Goal: Check status: Check status

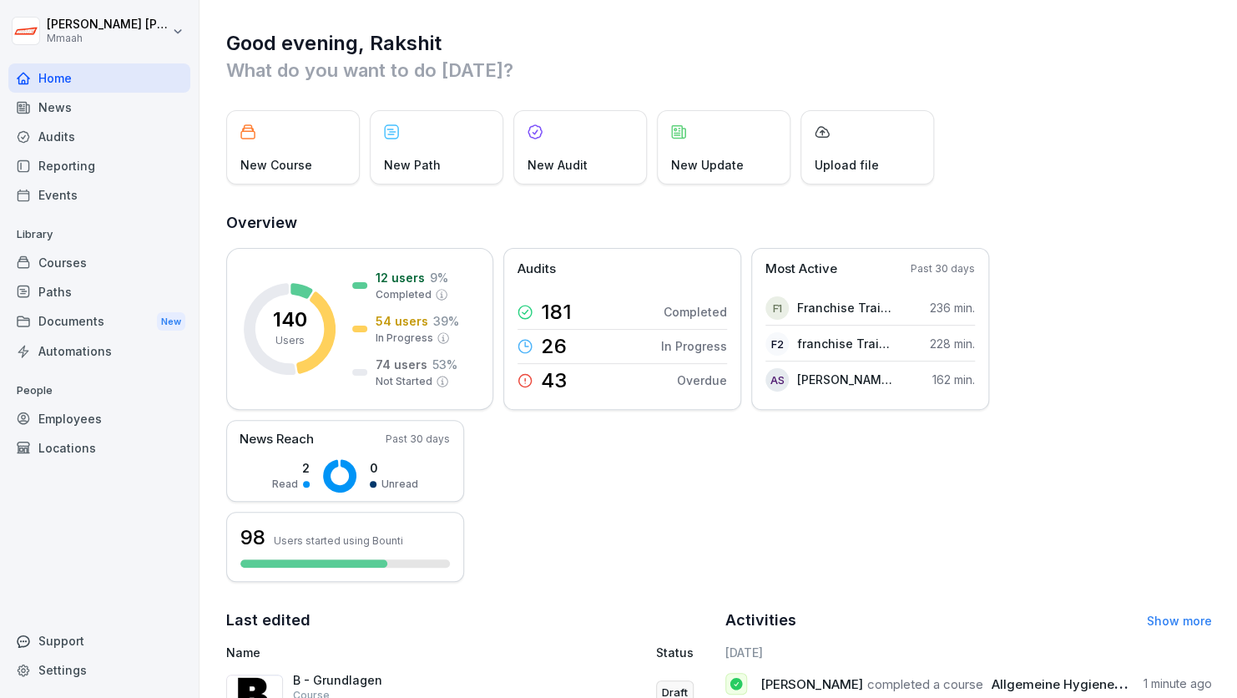
click at [78, 137] on div "Audits" at bounding box center [99, 136] width 182 height 29
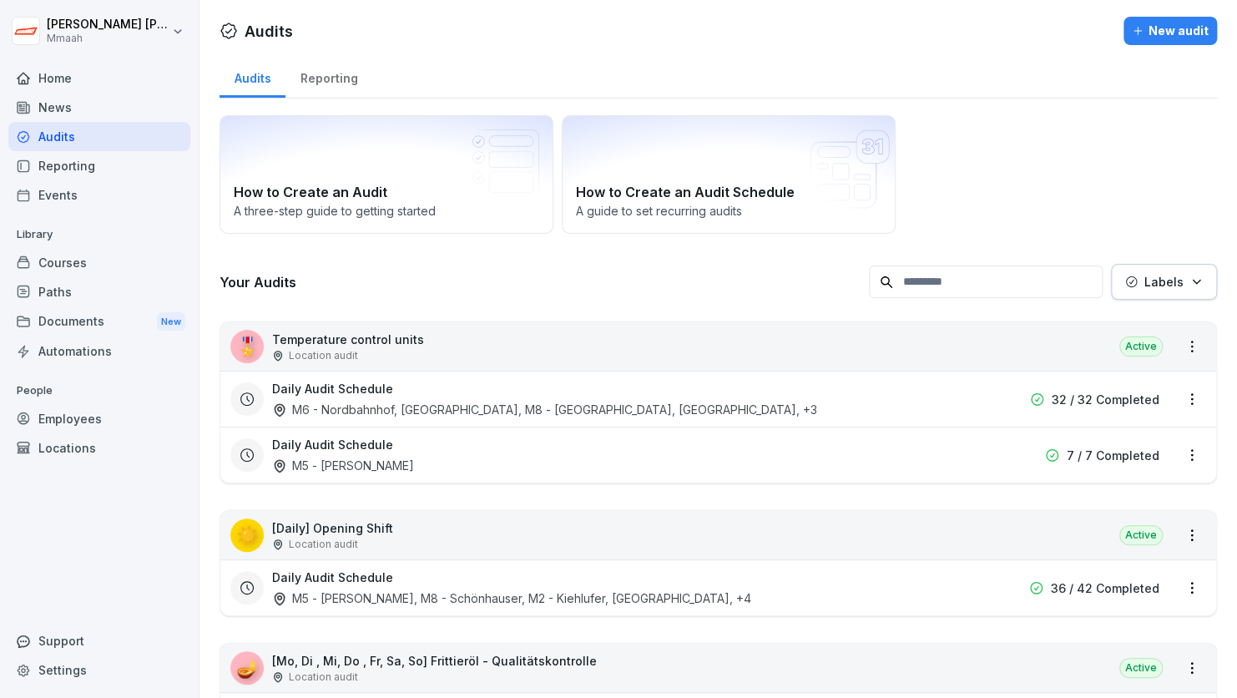
click at [1039, 182] on div "How to Create an Audit A three-step guide to getting started How to Create an A…" at bounding box center [719, 174] width 998 height 119
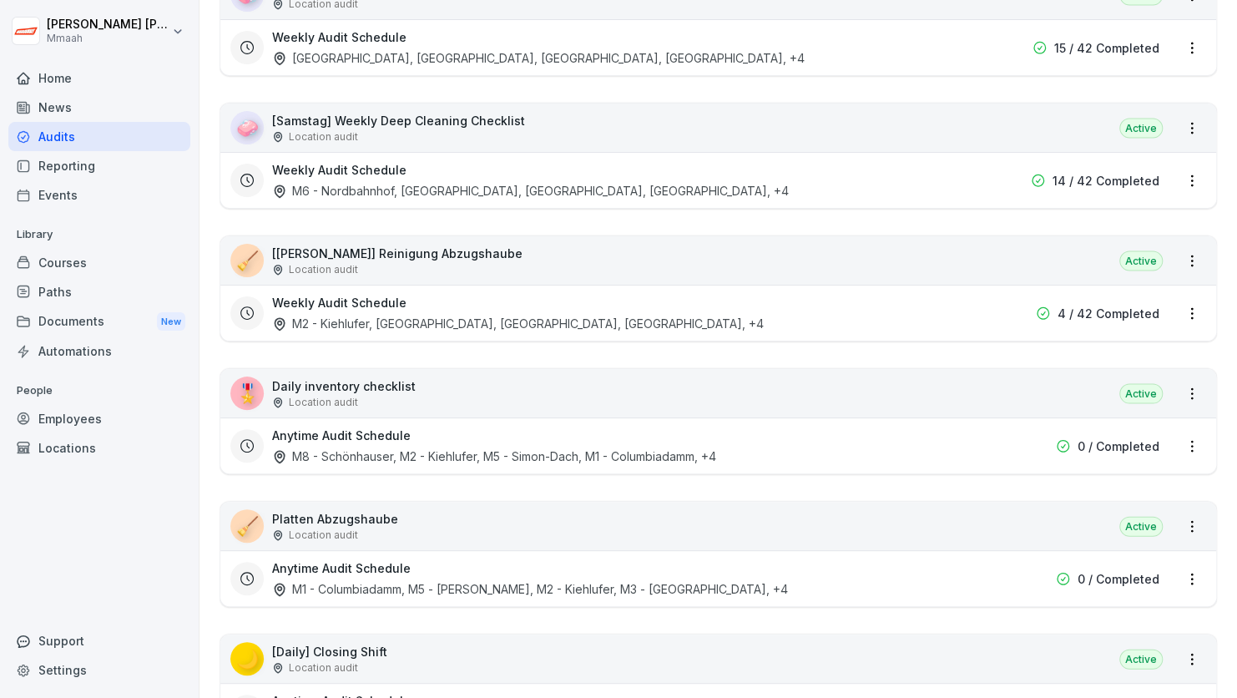
scroll to position [1503, 0]
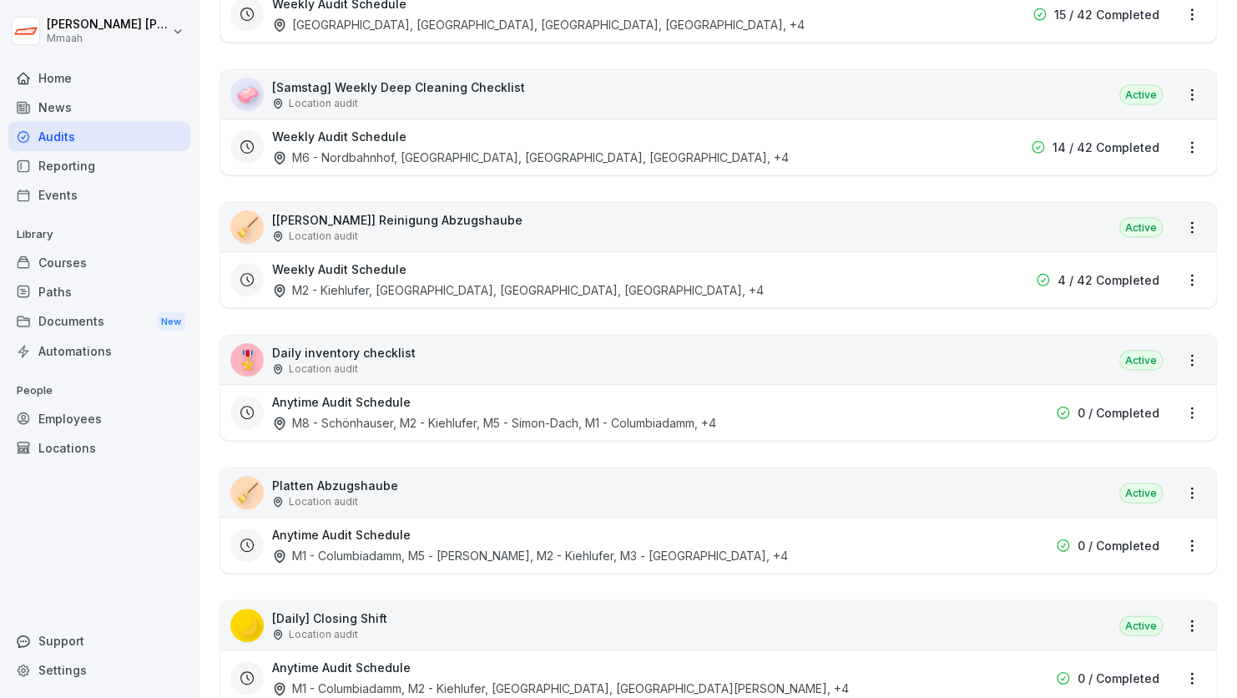
click at [821, 357] on div "🎖️ Daily inventory checklist Location audit Active" at bounding box center [718, 360] width 996 height 48
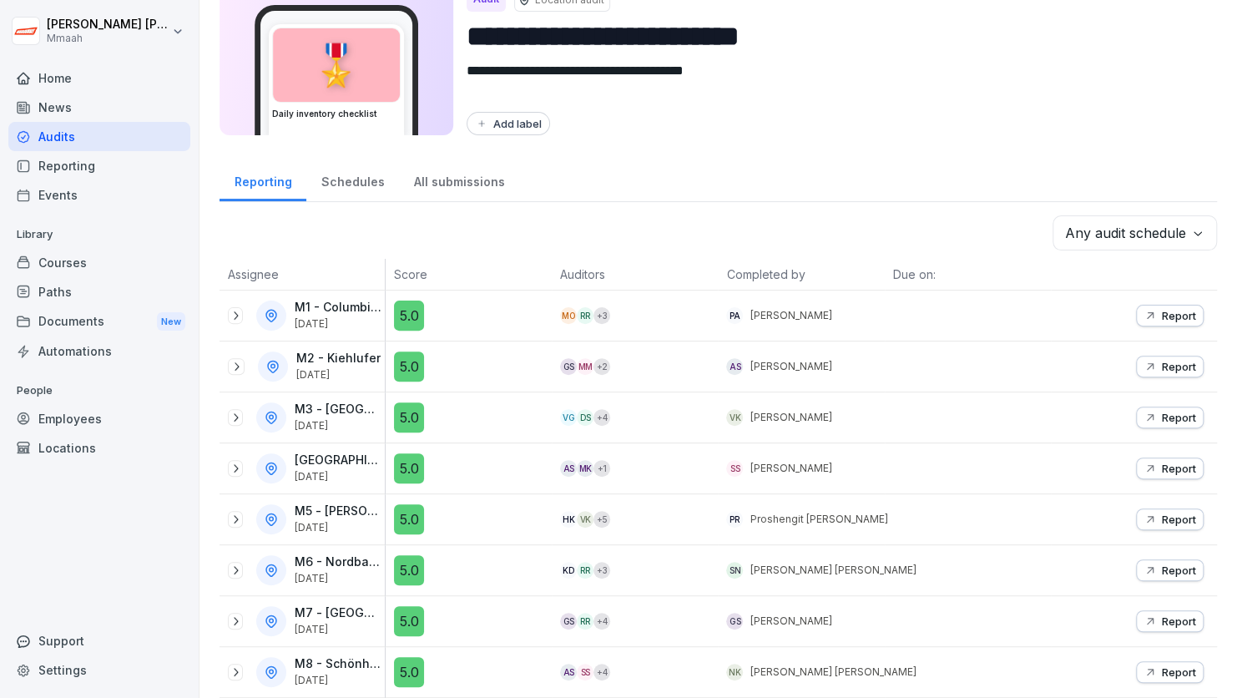
scroll to position [74, 0]
click at [111, 130] on div "Audits" at bounding box center [99, 136] width 182 height 29
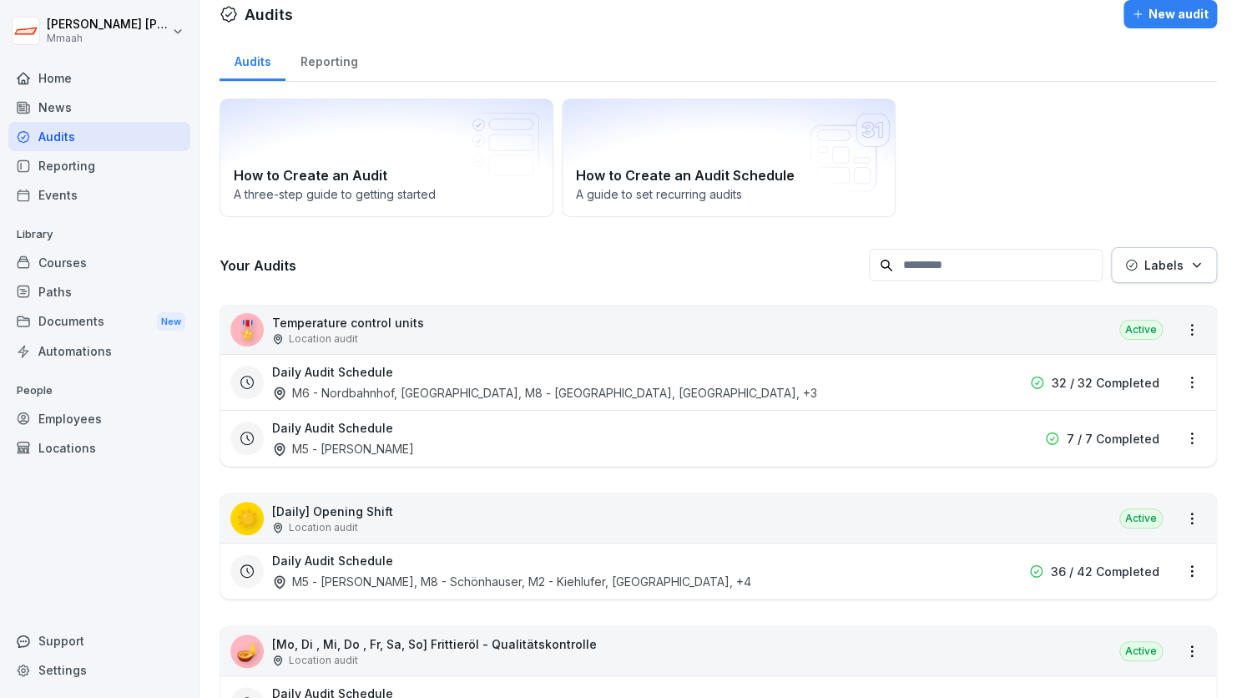
click at [1112, 110] on div "How to Create an Audit A three-step guide to getting started How to Create an A…" at bounding box center [719, 158] width 998 height 119
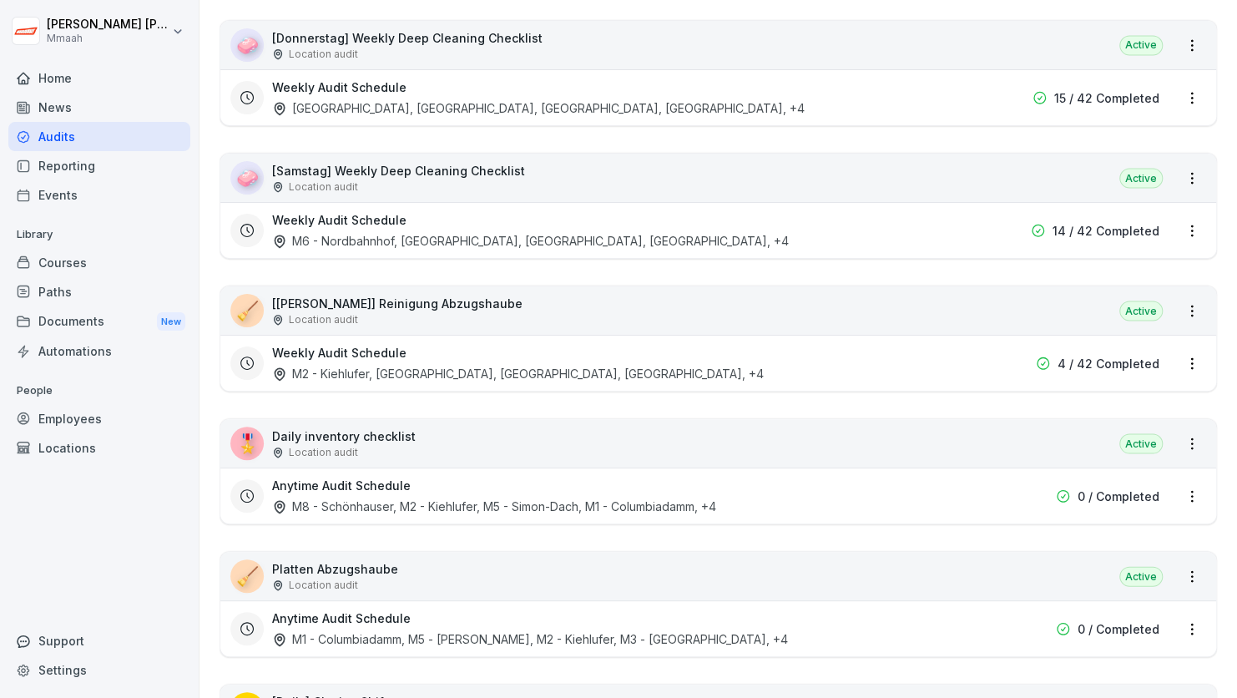
scroll to position [1453, 0]
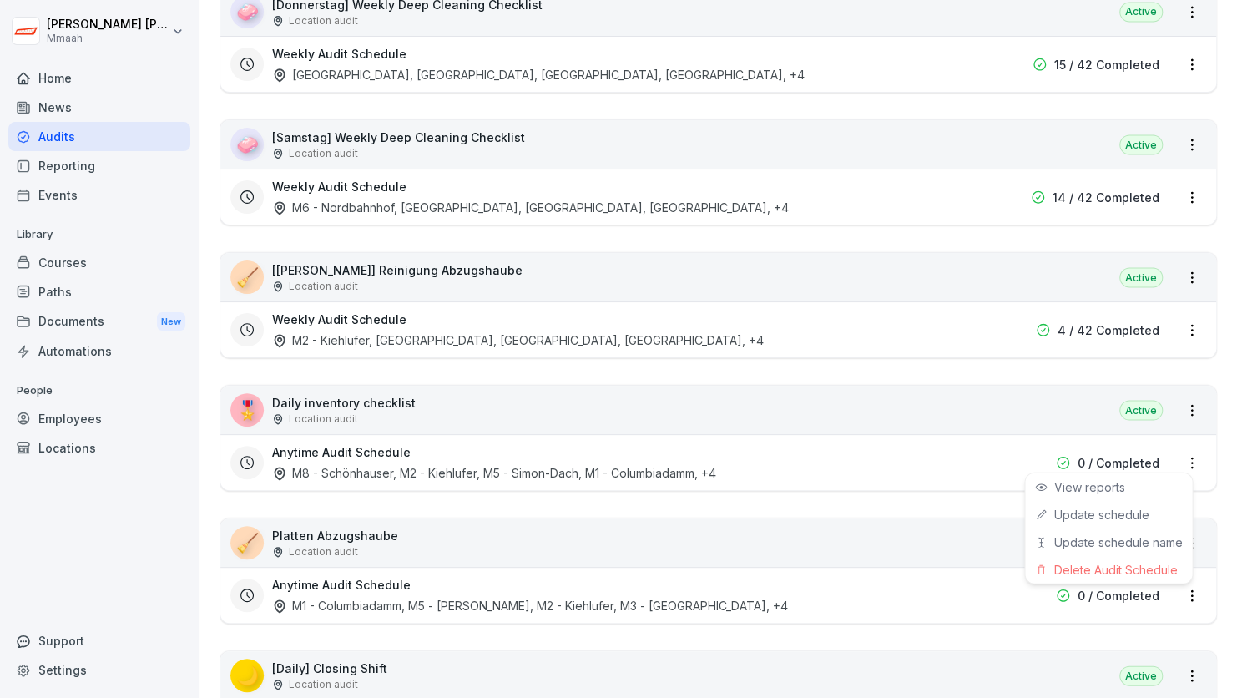
click at [1176, 449] on html "[PERSON_NAME] Mmaah Home News Audits Reporting Events Library Courses Paths Doc…" at bounding box center [618, 349] width 1237 height 698
click at [0, 0] on link "Update schedule" at bounding box center [0, 0] width 0 height 0
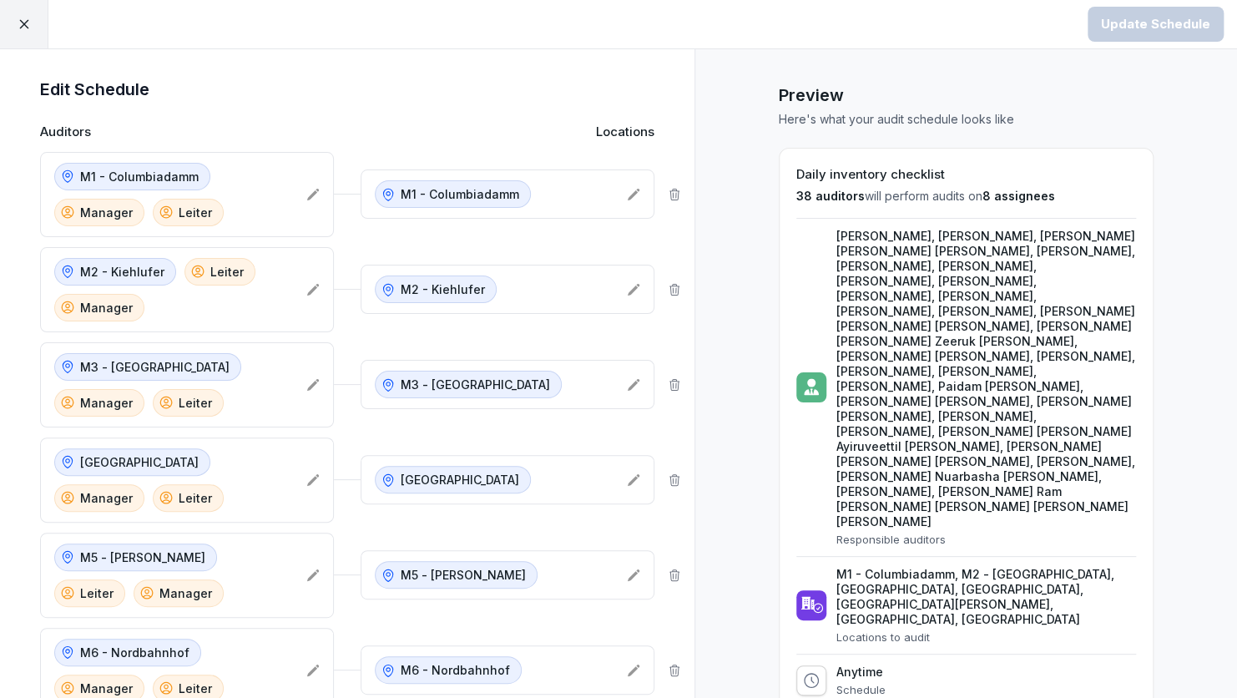
click at [695, 294] on div "Preview Here's what your audit schedule looks like Daily inventory checklist 38…" at bounding box center [966, 628] width 543 height 1159
click at [18, 37] on div at bounding box center [24, 24] width 48 height 48
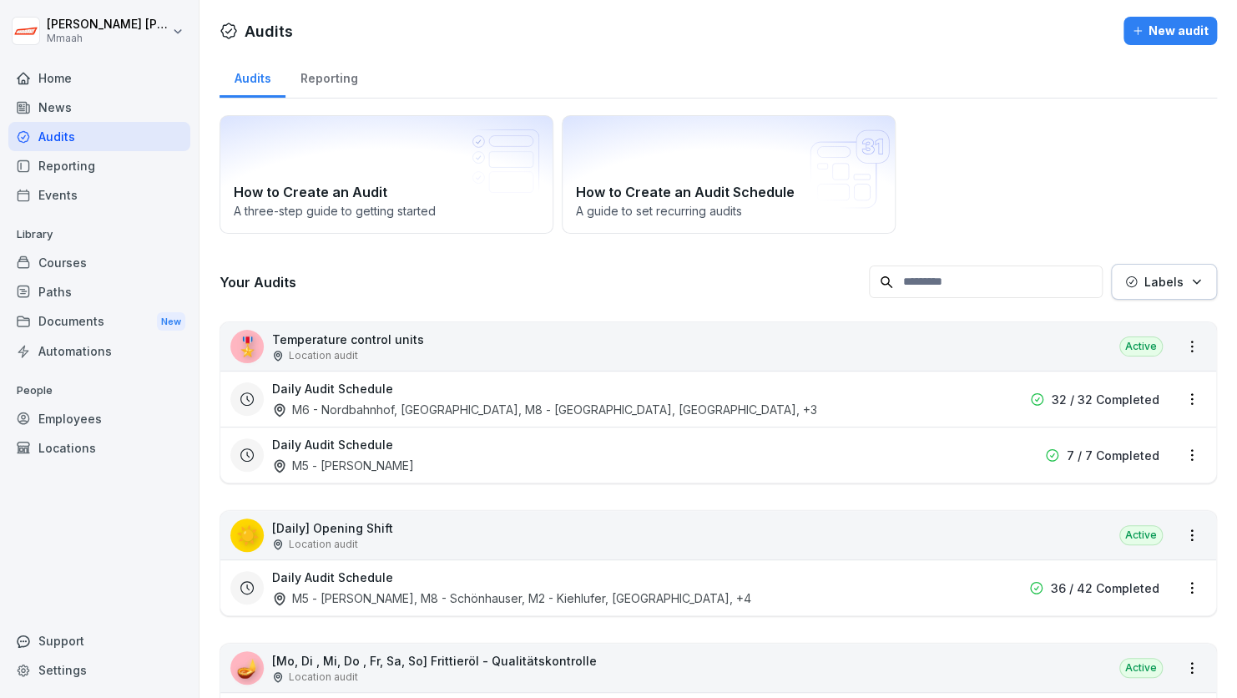
click at [81, 139] on div "Audits" at bounding box center [99, 136] width 182 height 29
click at [1069, 160] on div "How to Create an Audit A three-step guide to getting started How to Create an A…" at bounding box center [719, 174] width 998 height 119
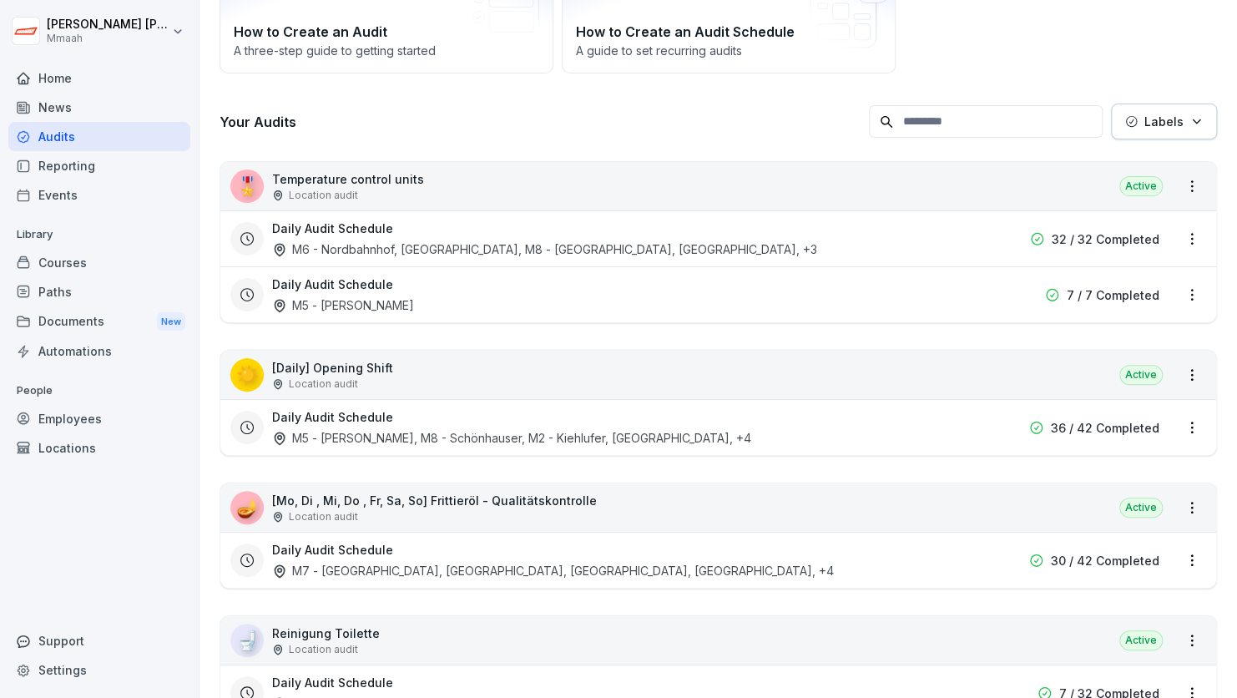
scroll to position [200, 0]
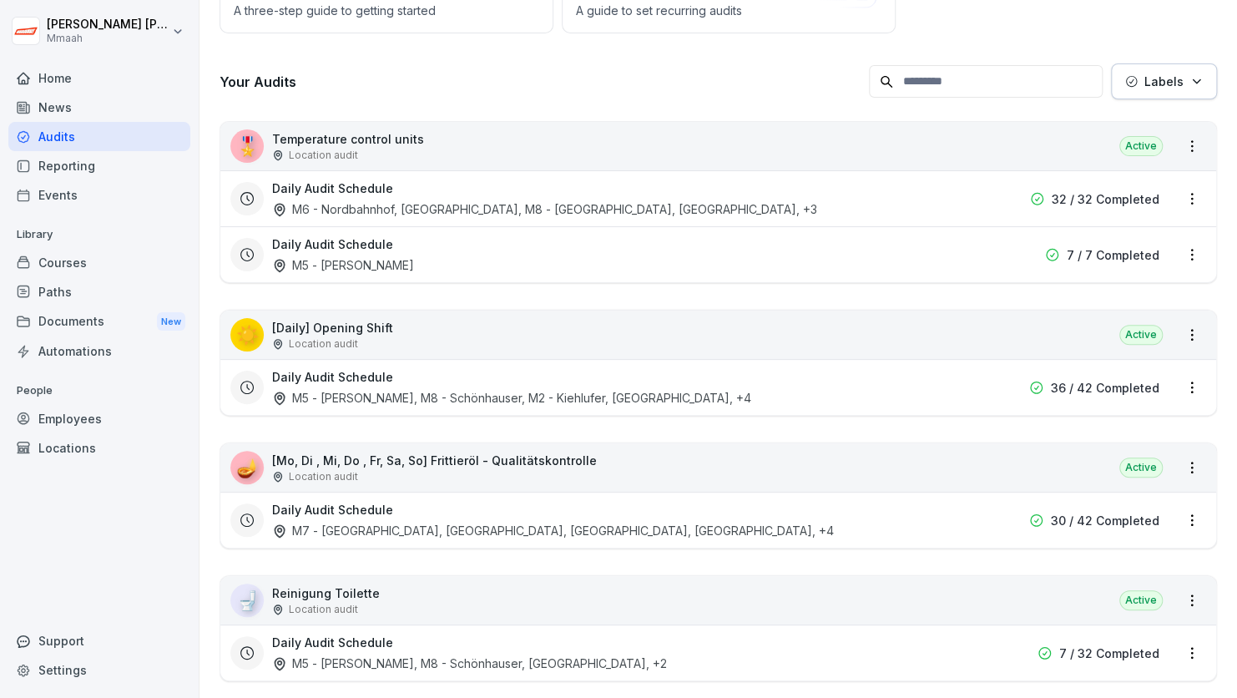
click at [837, 207] on div "Daily Audit Schedule M6 - Nordbahnhof, [GEOGRAPHIC_DATA], M8 - [GEOGRAPHIC_DATA…" at bounding box center [611, 199] width 679 height 38
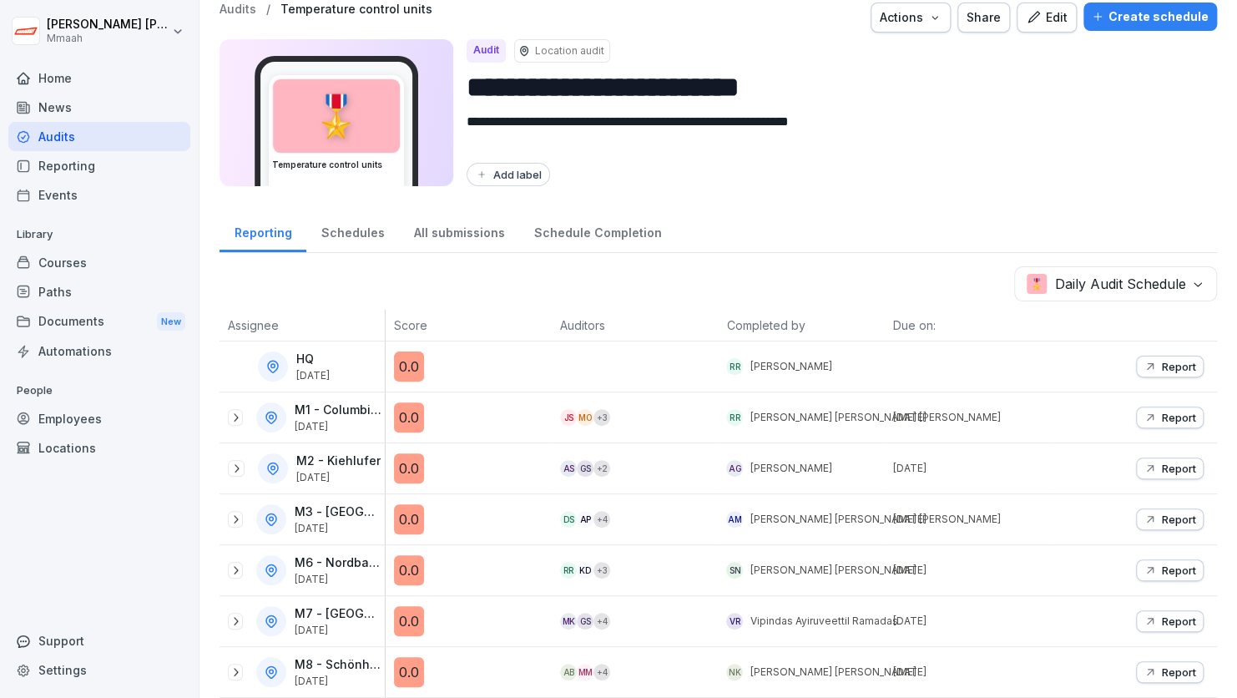
click at [430, 215] on div "All submissions" at bounding box center [459, 231] width 120 height 43
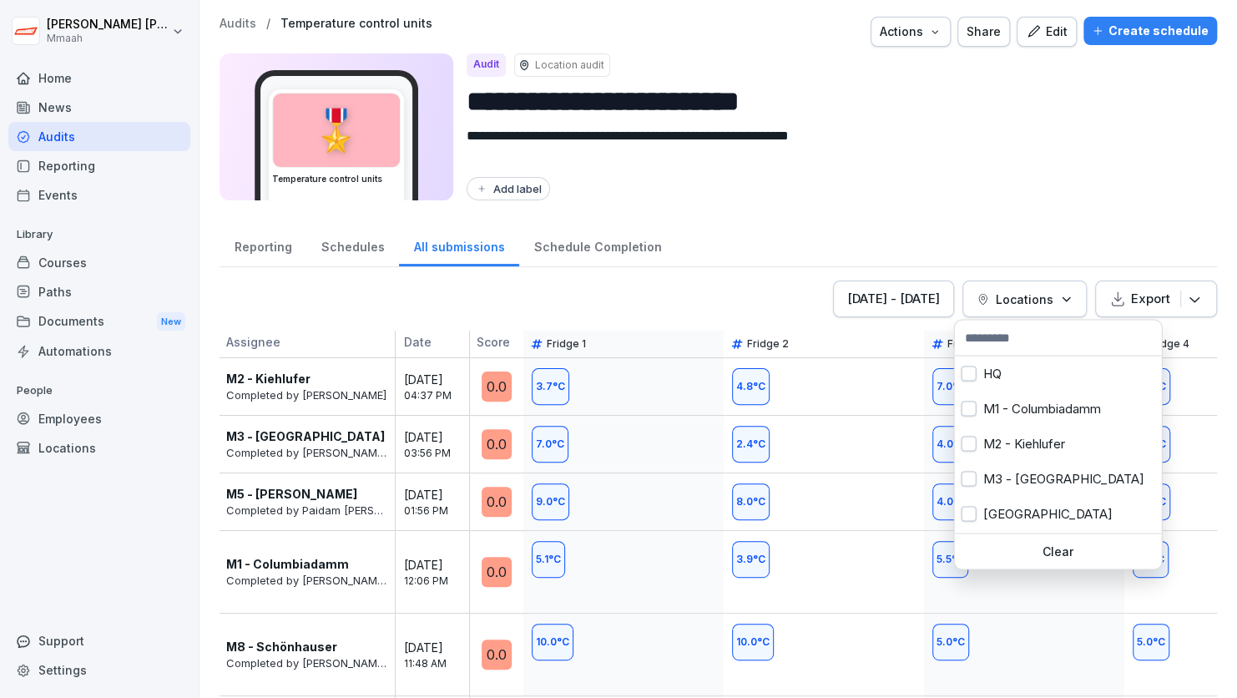
click at [1003, 311] on button "Locations" at bounding box center [1025, 299] width 124 height 37
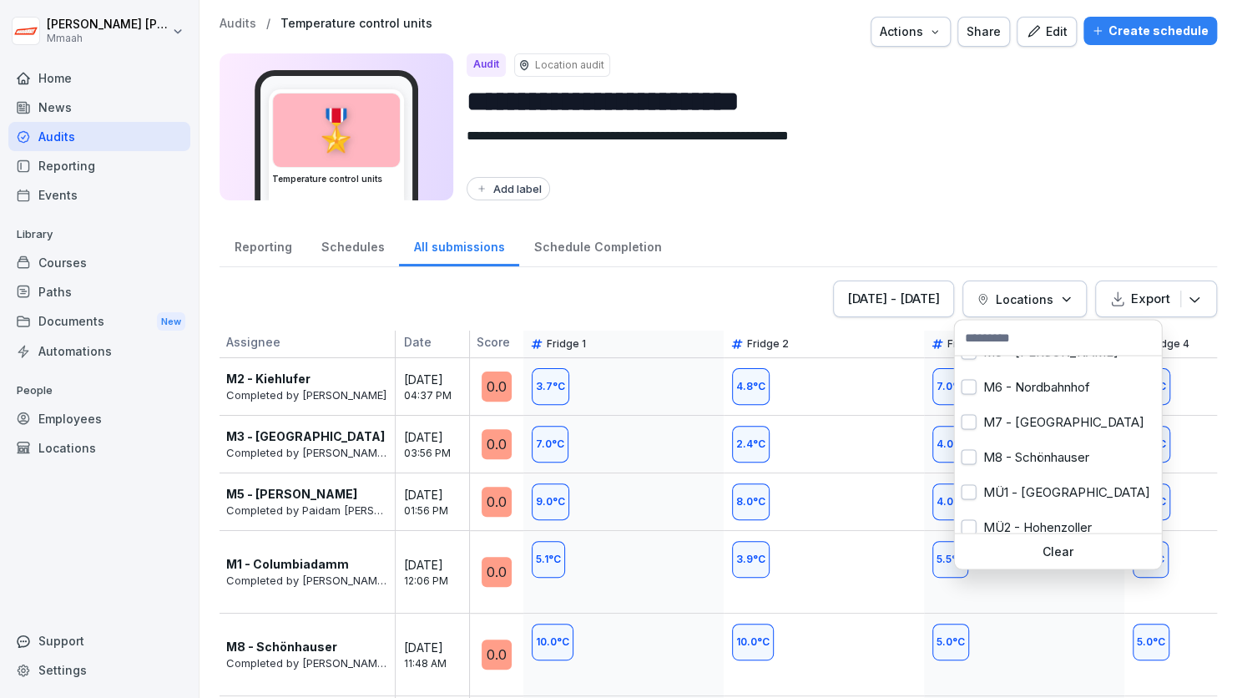
scroll to position [200, 0]
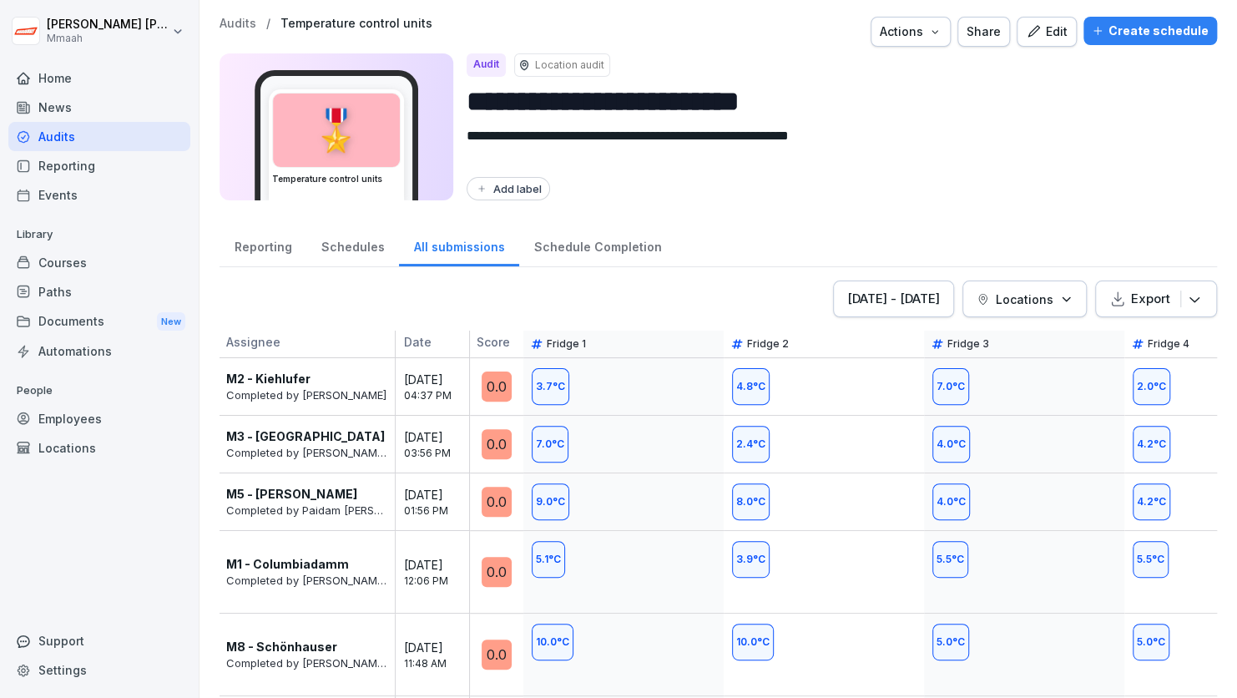
click at [979, 127] on html "**********" at bounding box center [618, 349] width 1237 height 698
click at [119, 130] on div "Audits" at bounding box center [99, 136] width 182 height 29
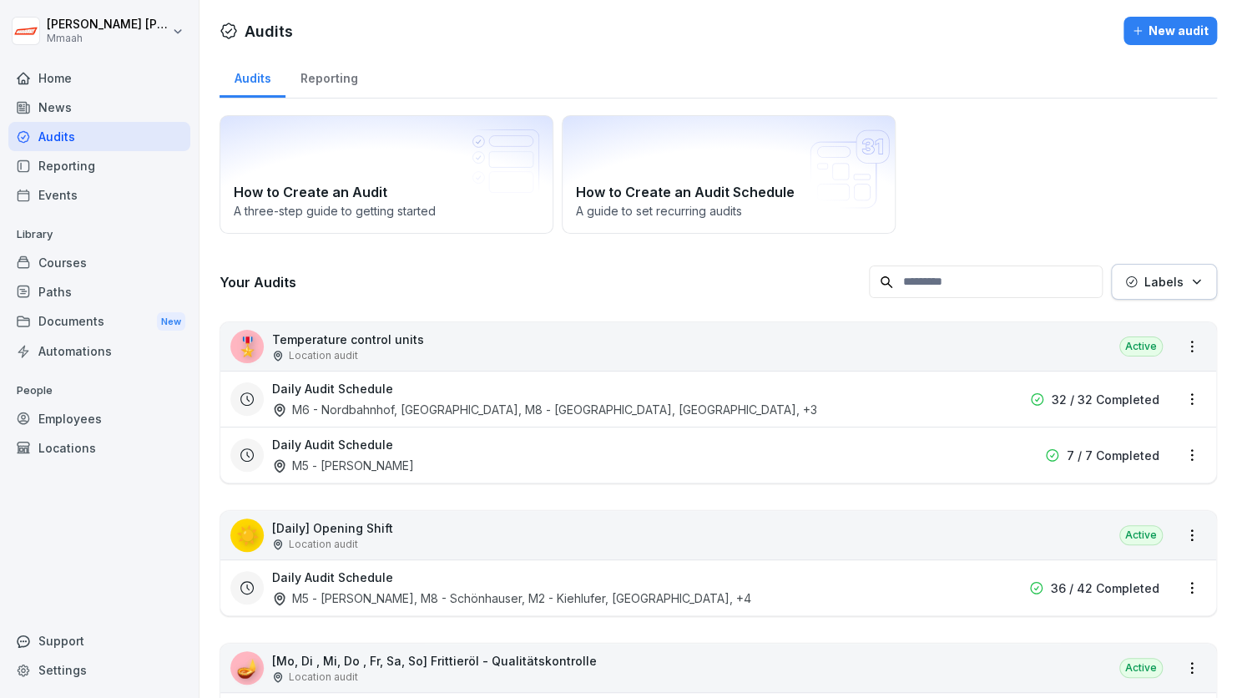
click at [1054, 147] on div "How to Create an Audit A three-step guide to getting started How to Create an A…" at bounding box center [719, 174] width 998 height 119
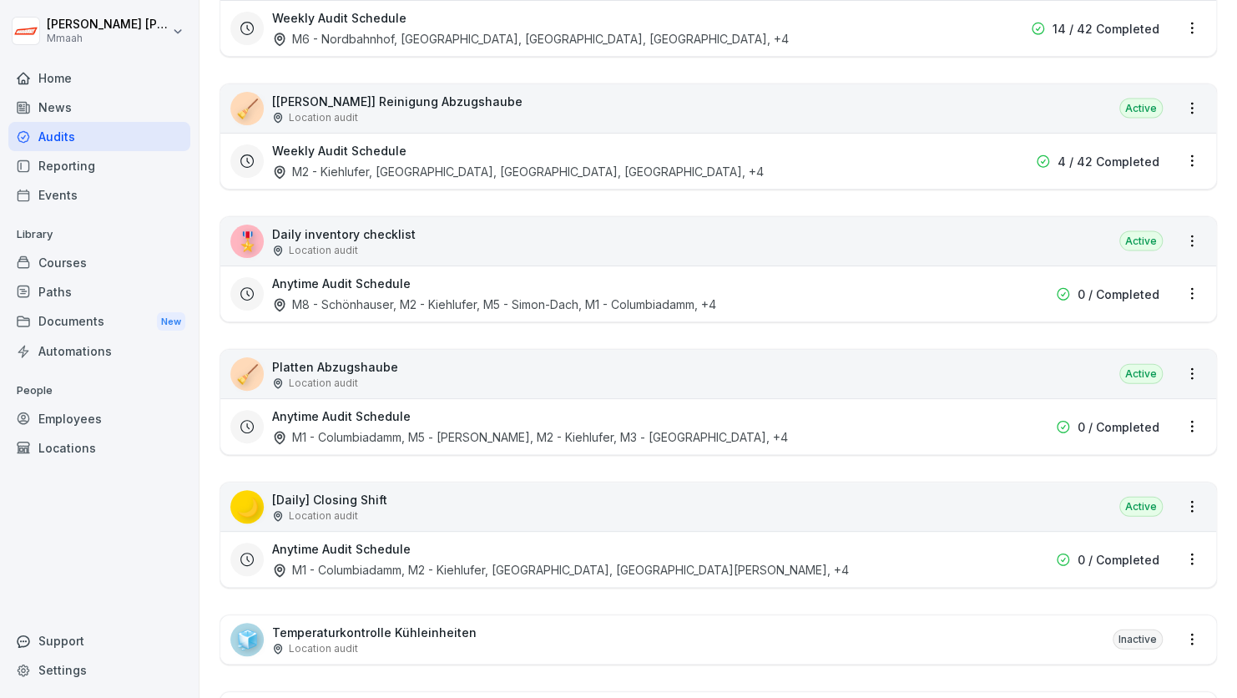
scroll to position [1636, 0]
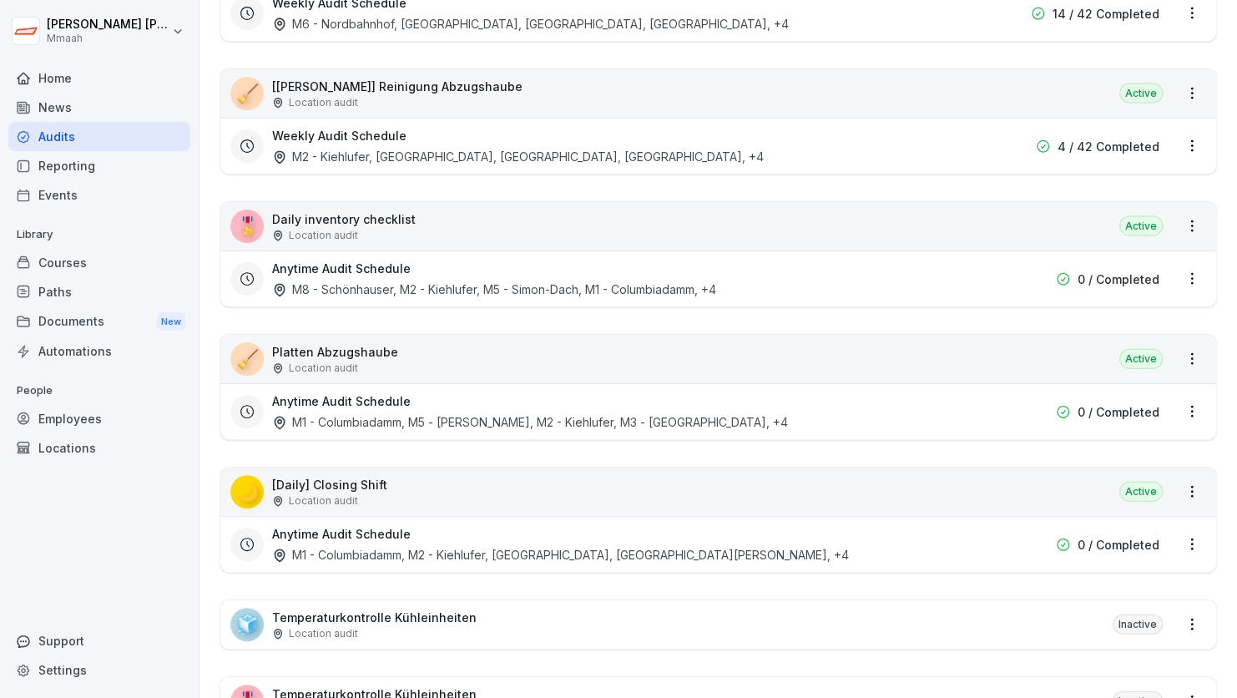
click at [781, 222] on div "🎖️ Daily inventory checklist Location audit Active" at bounding box center [718, 226] width 996 height 48
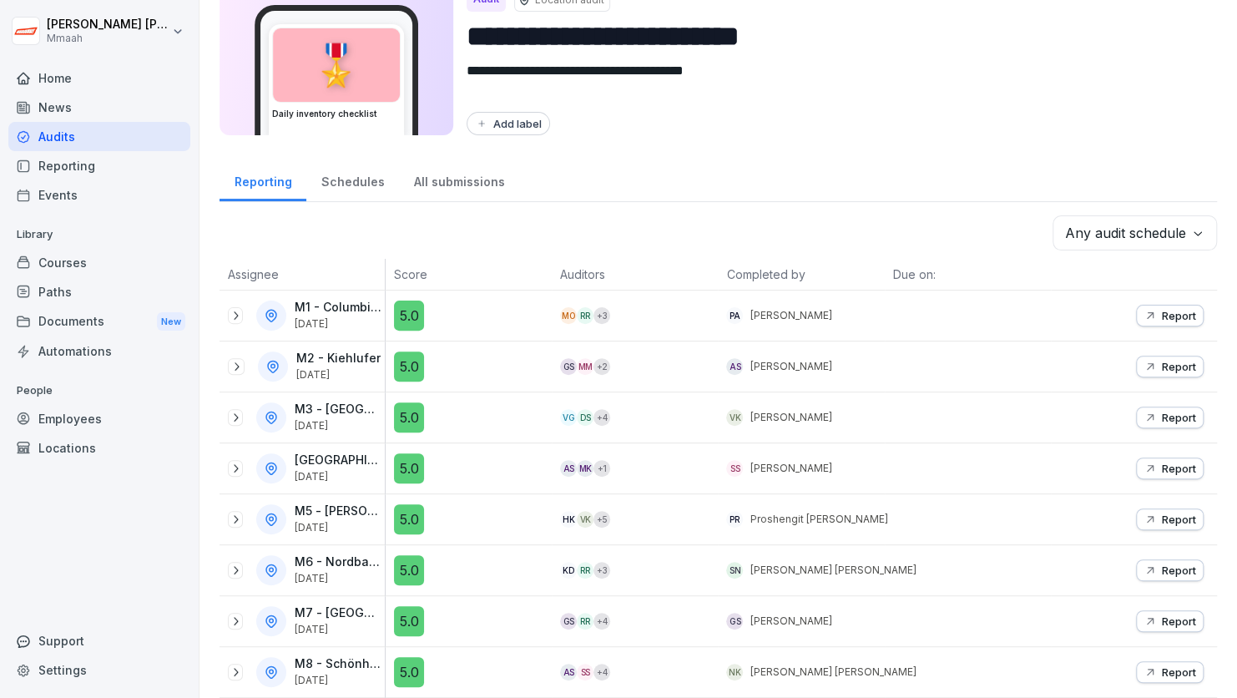
scroll to position [74, 0]
click at [114, 127] on div "Audits" at bounding box center [99, 136] width 182 height 29
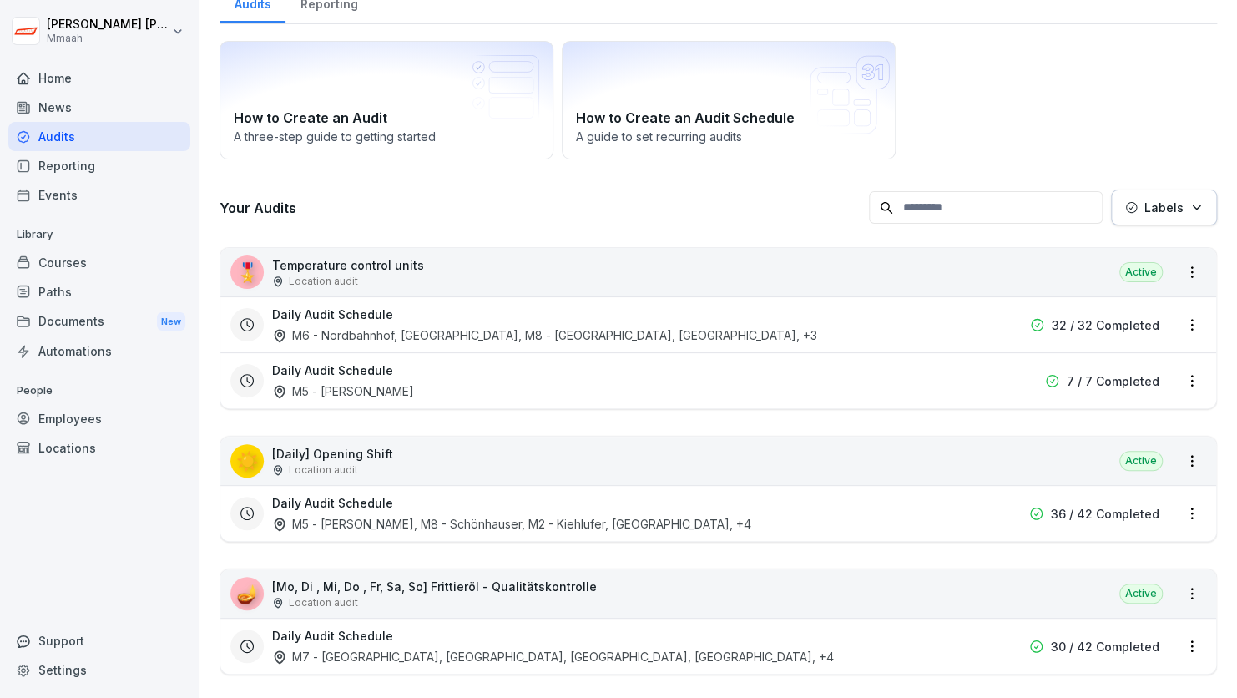
scroll to position [17, 0]
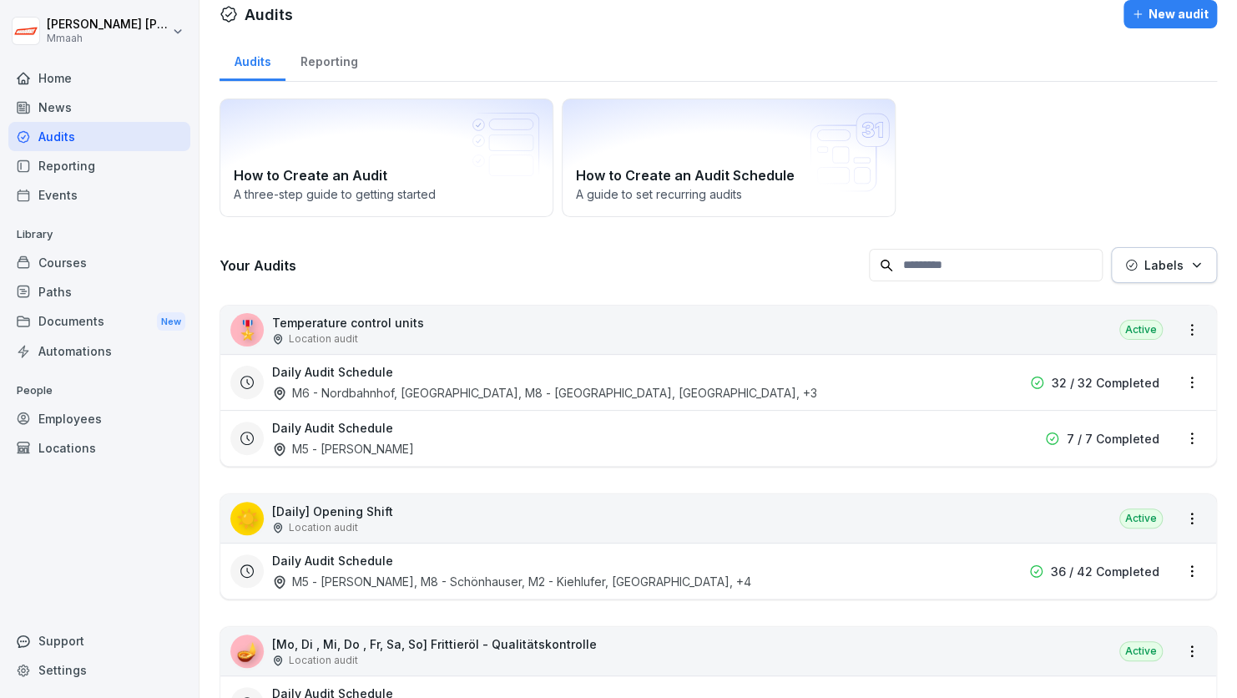
click at [1114, 137] on div "How to Create an Audit A three-step guide to getting started How to Create an A…" at bounding box center [719, 158] width 998 height 119
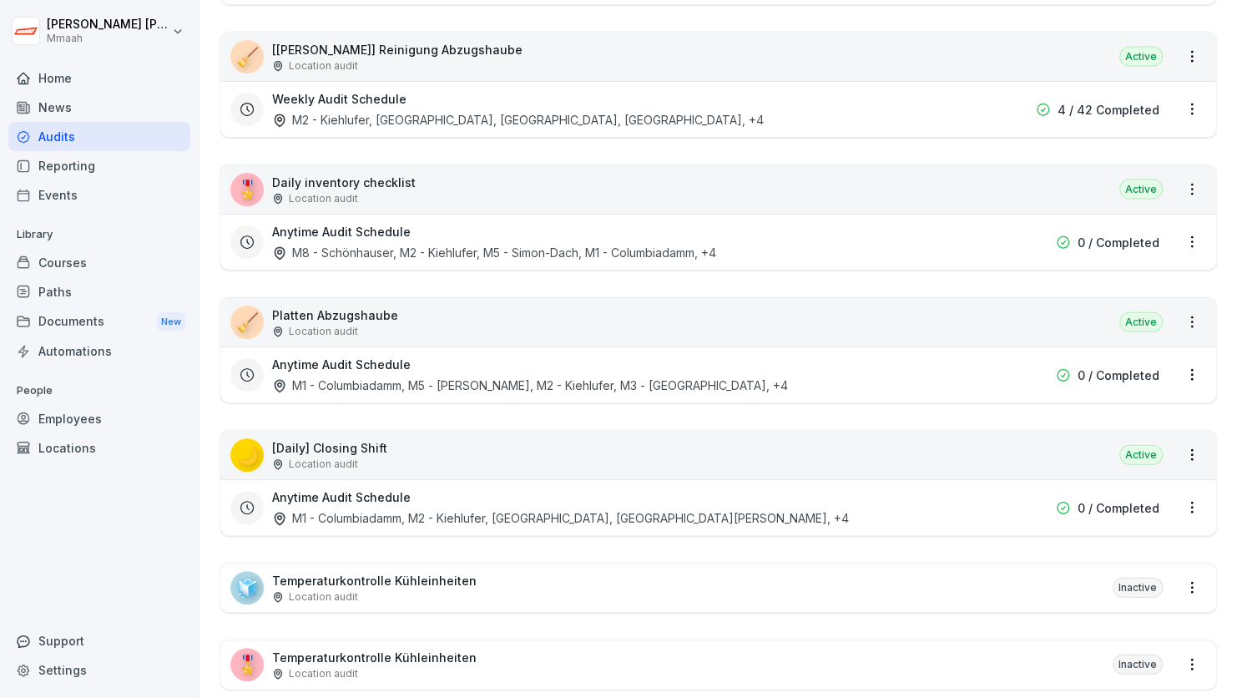
scroll to position [1687, 0]
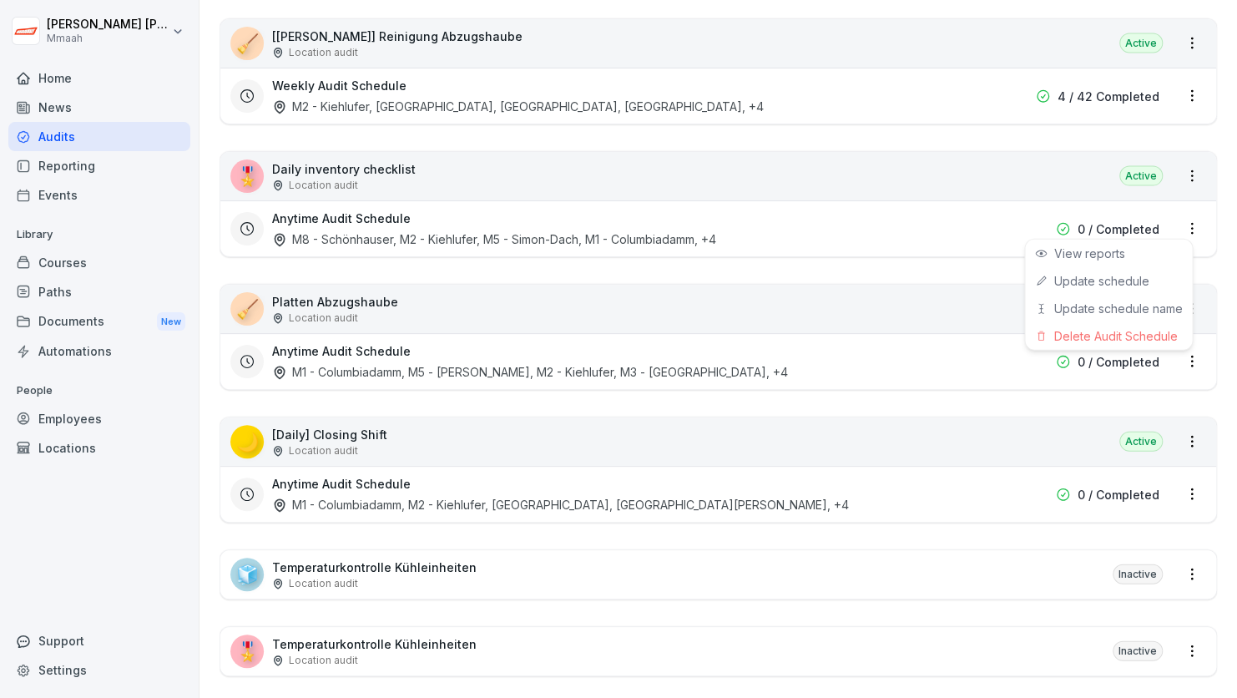
click at [1180, 220] on html "[PERSON_NAME] Mmaah Home News Audits Reporting Events Library Courses Paths Doc…" at bounding box center [618, 349] width 1237 height 698
click at [0, 0] on link "Update schedule" at bounding box center [0, 0] width 0 height 0
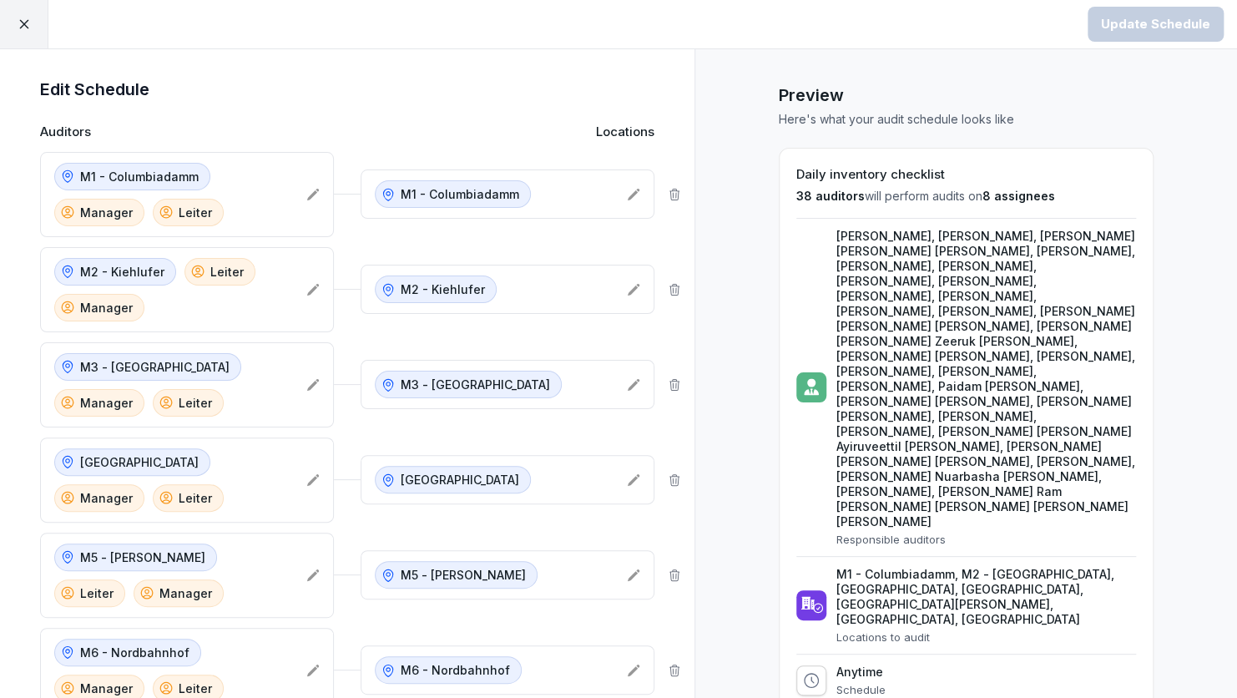
click at [757, 197] on div "Preview Here's what your audit schedule looks like Daily inventory checklist 38…" at bounding box center [966, 628] width 543 height 1159
click at [4, 134] on div "Edit Schedule Auditors Locations [GEOGRAPHIC_DATA] Manager [PERSON_NAME] [GEOGR…" at bounding box center [347, 628] width 695 height 1159
click at [15, 13] on div at bounding box center [24, 24] width 48 height 48
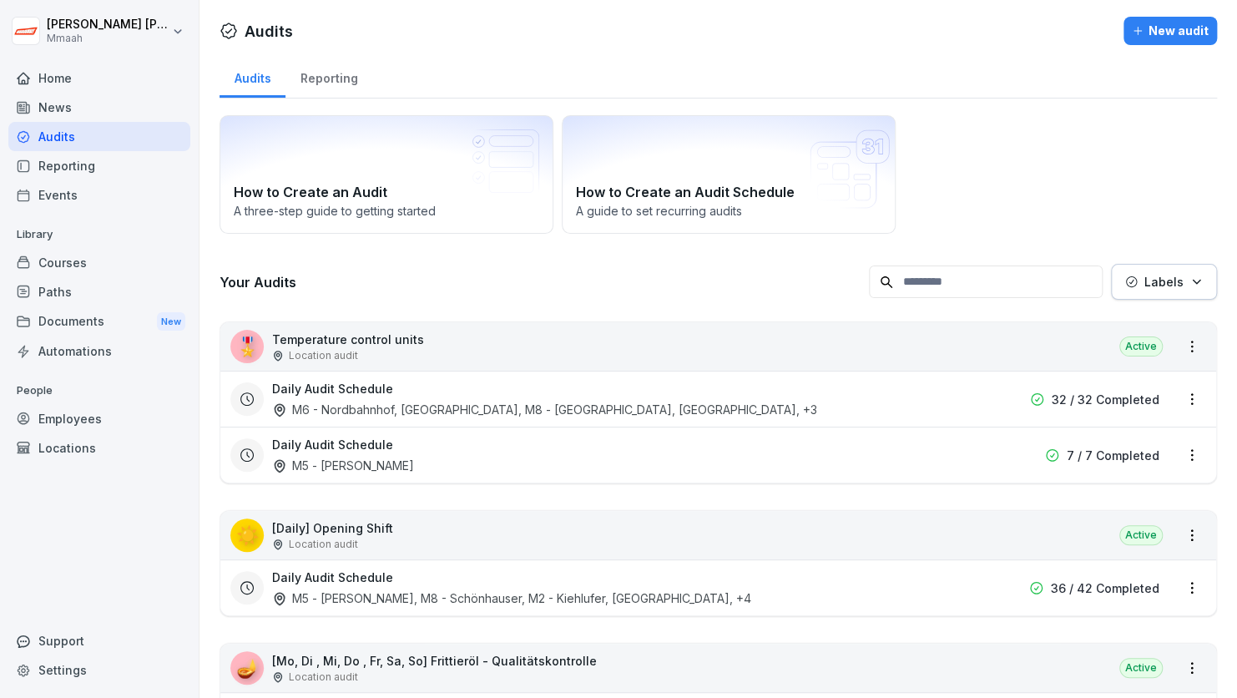
click at [1095, 135] on div "How to Create an Audit A three-step guide to getting started How to Create an A…" at bounding box center [719, 174] width 998 height 119
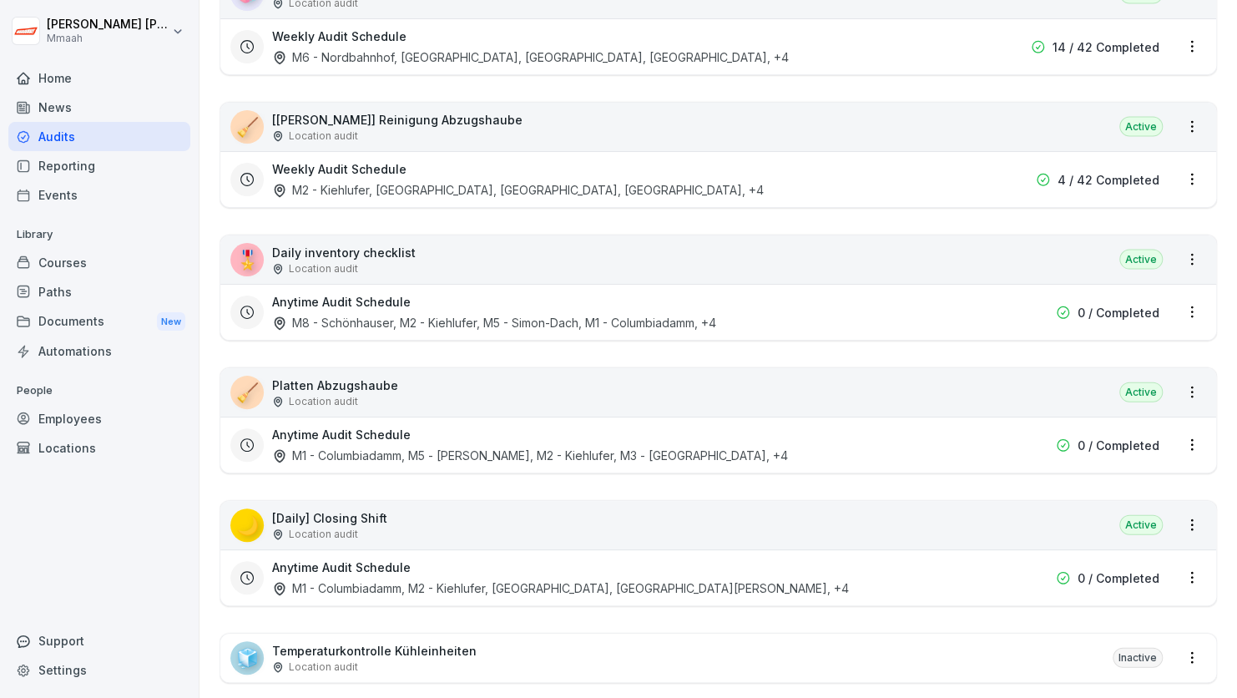
scroll to position [1636, 0]
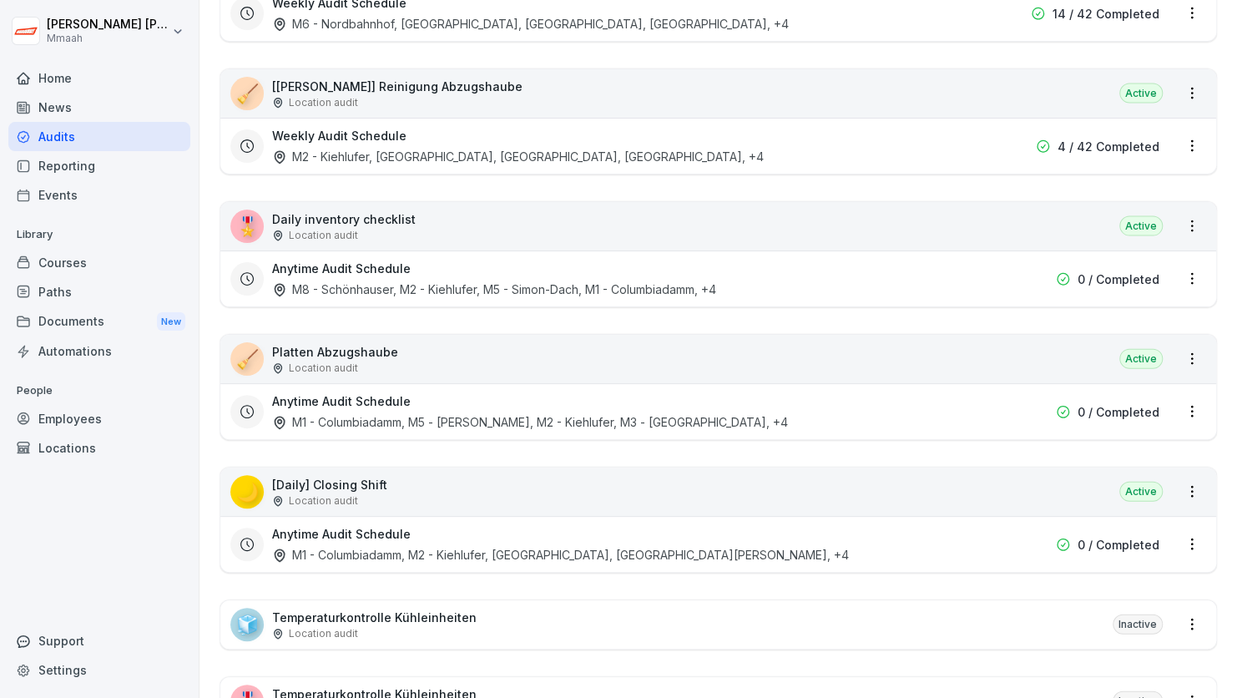
click at [790, 209] on div "🎖️ Daily inventory checklist Location audit Active" at bounding box center [718, 226] width 996 height 48
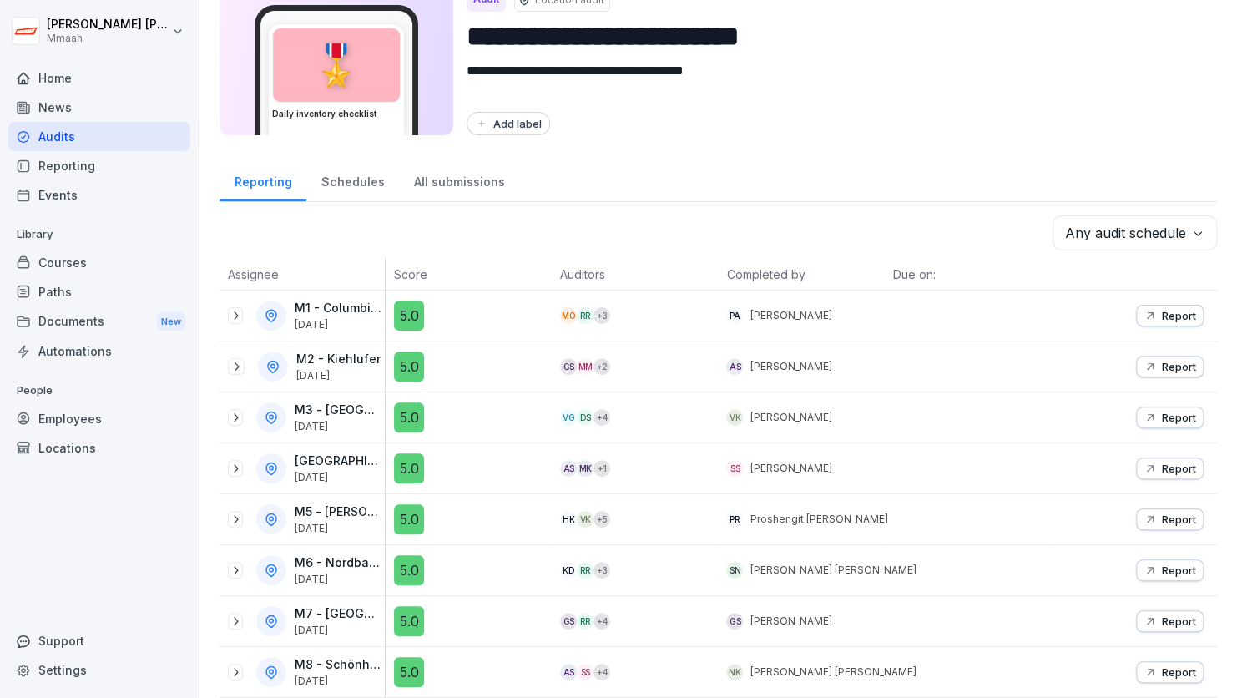
click at [454, 172] on div "All submissions" at bounding box center [459, 180] width 120 height 43
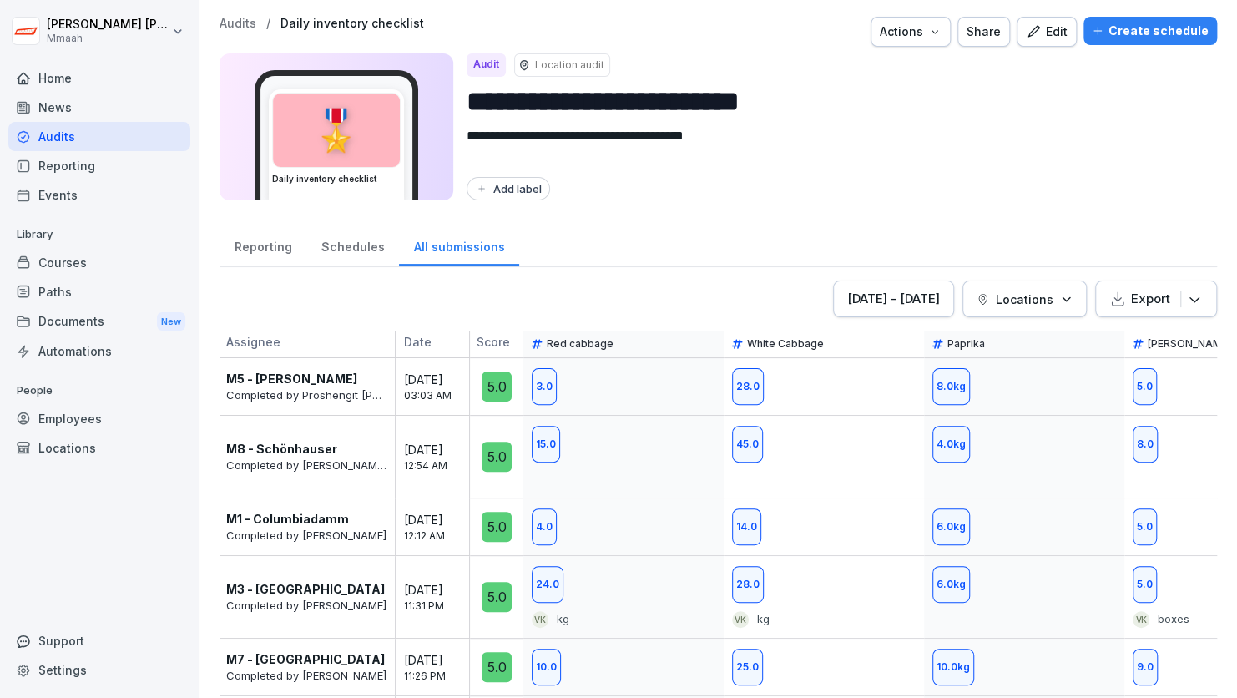
click at [851, 306] on div "[DATE] - [DATE]" at bounding box center [893, 299] width 93 height 18
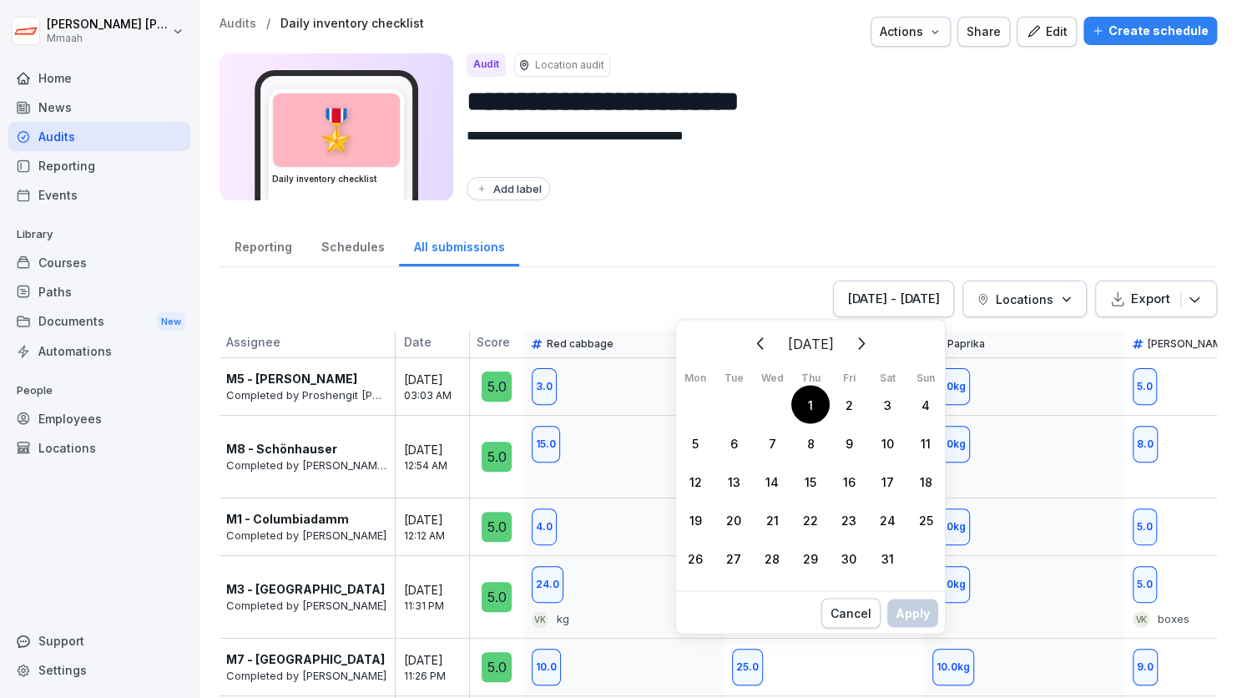
click at [812, 399] on div "1" at bounding box center [811, 404] width 38 height 38
click at [929, 397] on div "4" at bounding box center [926, 404] width 38 height 38
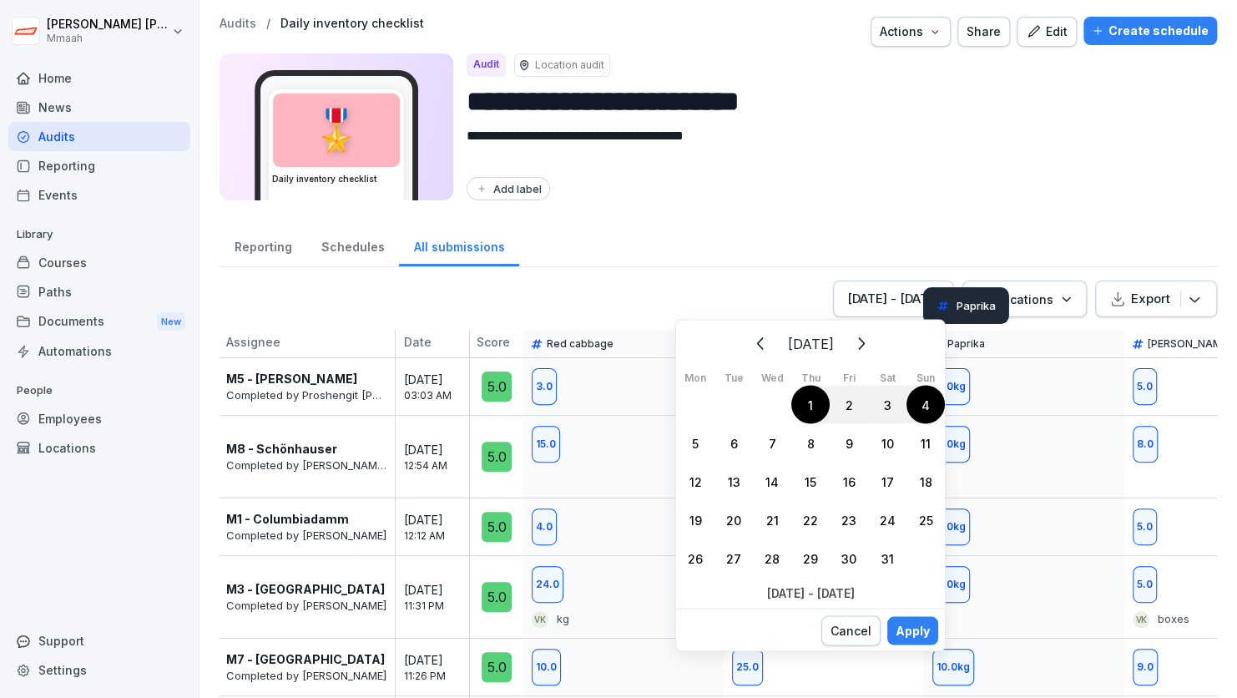
click at [1029, 300] on p "Locations" at bounding box center [1025, 300] width 58 height 18
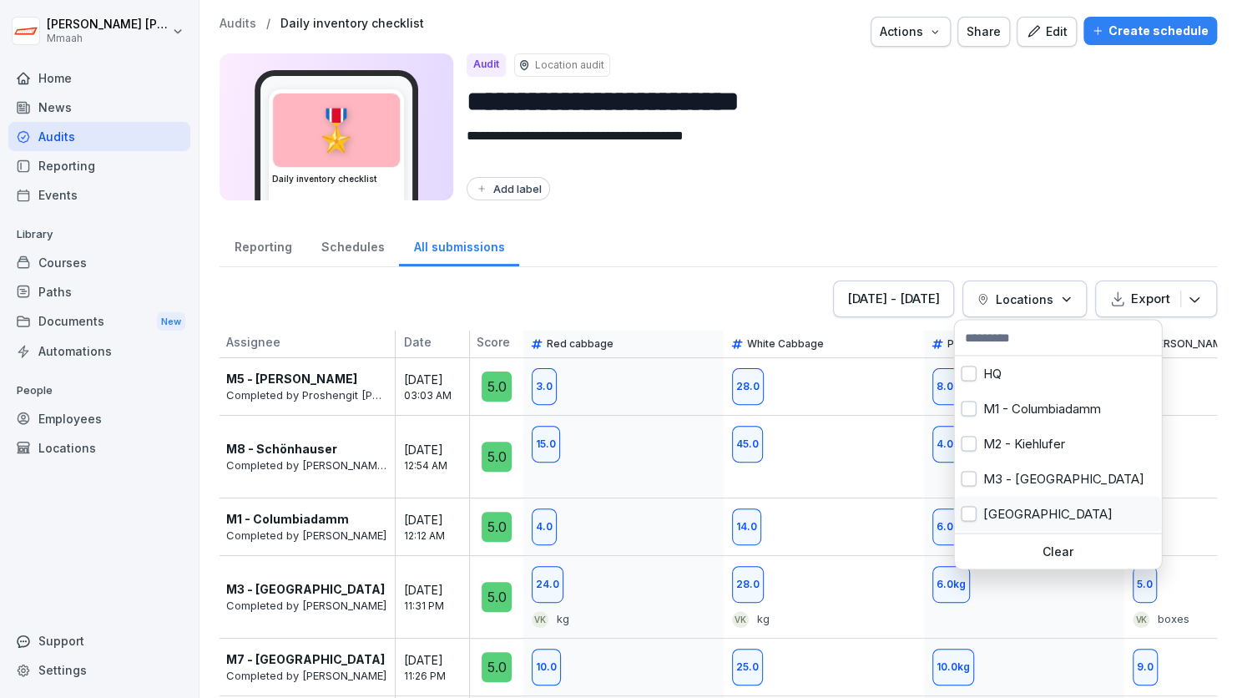
click at [1023, 507] on div "[GEOGRAPHIC_DATA]" at bounding box center [1057, 513] width 207 height 35
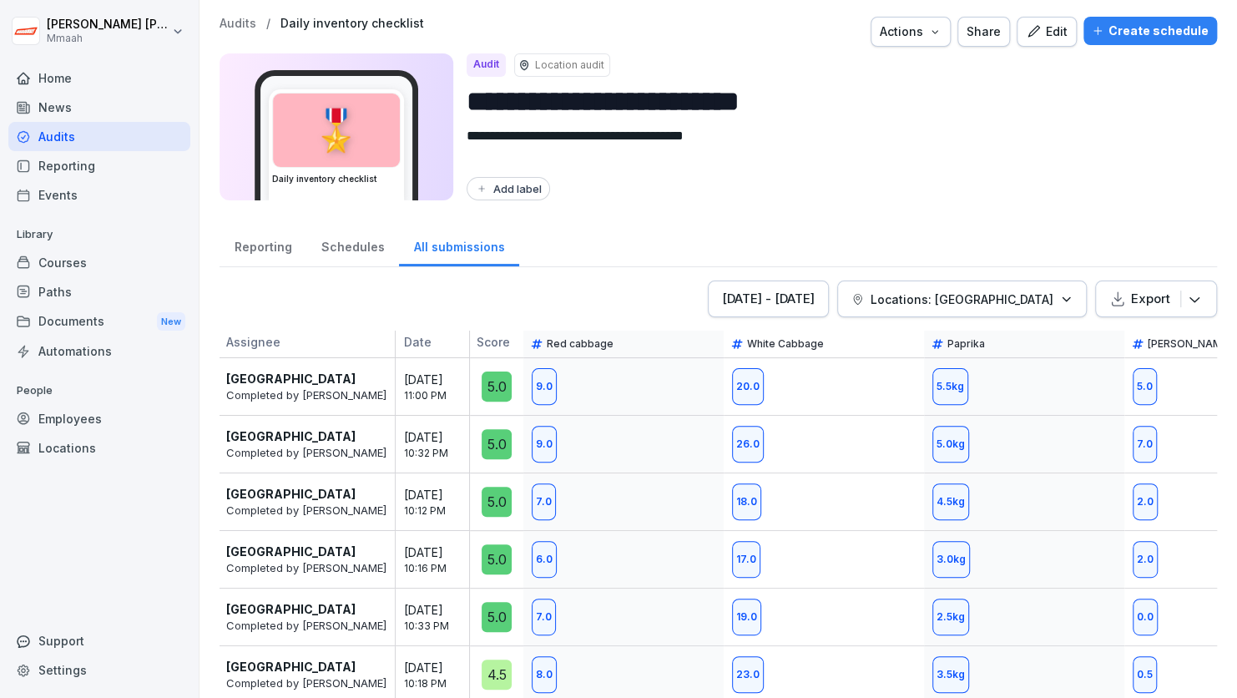
click at [811, 180] on html "**********" at bounding box center [618, 349] width 1237 height 698
click at [888, 202] on html "**********" at bounding box center [618, 349] width 1237 height 698
click at [888, 202] on div "**********" at bounding box center [719, 114] width 998 height 194
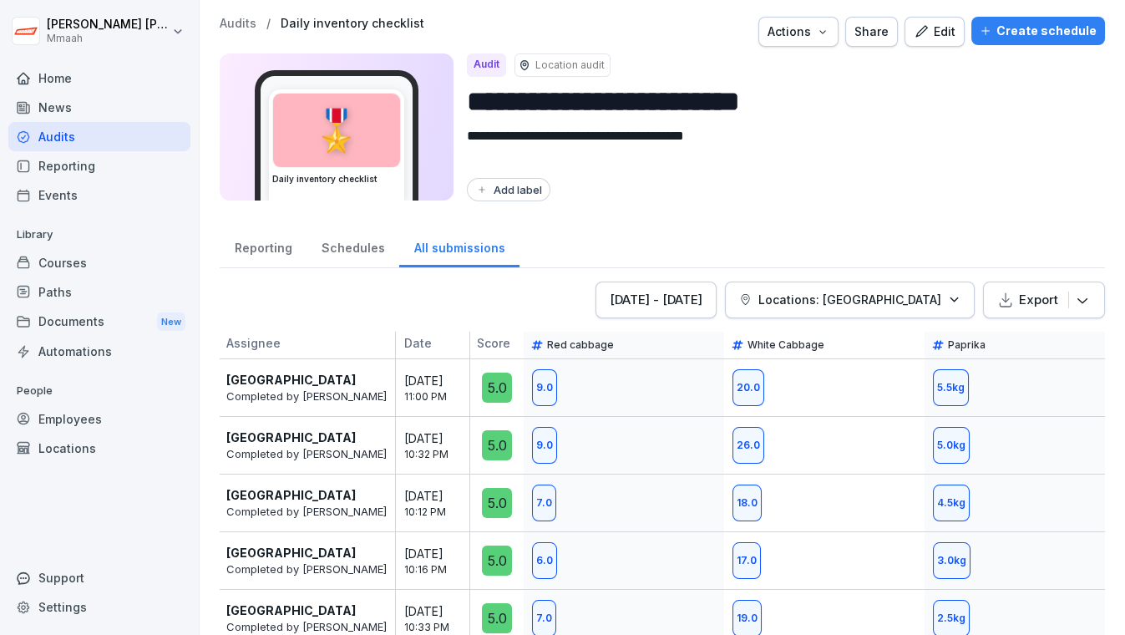
drag, startPoint x: 1188, startPoint y: 0, endPoint x: 735, endPoint y: 167, distance: 483.1
click at [735, 167] on div "**********" at bounding box center [779, 127] width 625 height 148
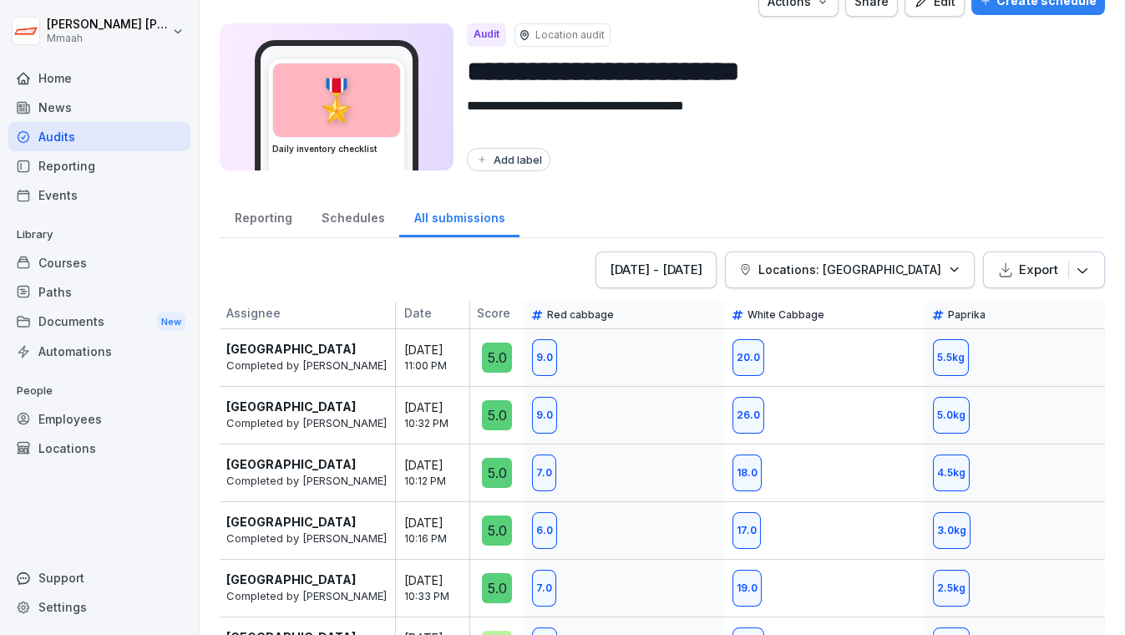
scroll to position [78, 0]
